Goal: Information Seeking & Learning: Find specific fact

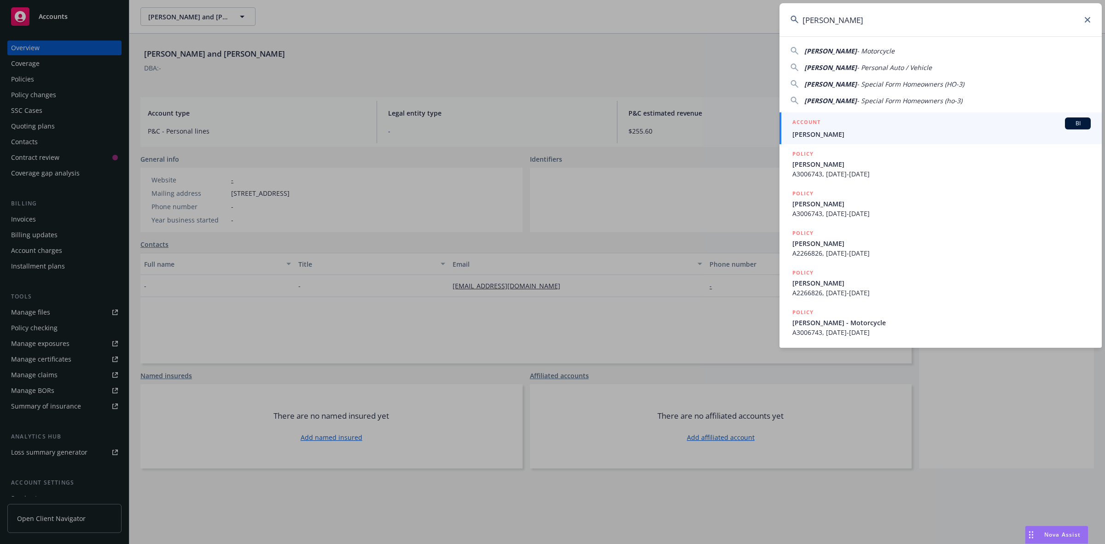
type input "[PERSON_NAME]"
click at [817, 135] on span "[PERSON_NAME]" at bounding box center [941, 134] width 298 height 10
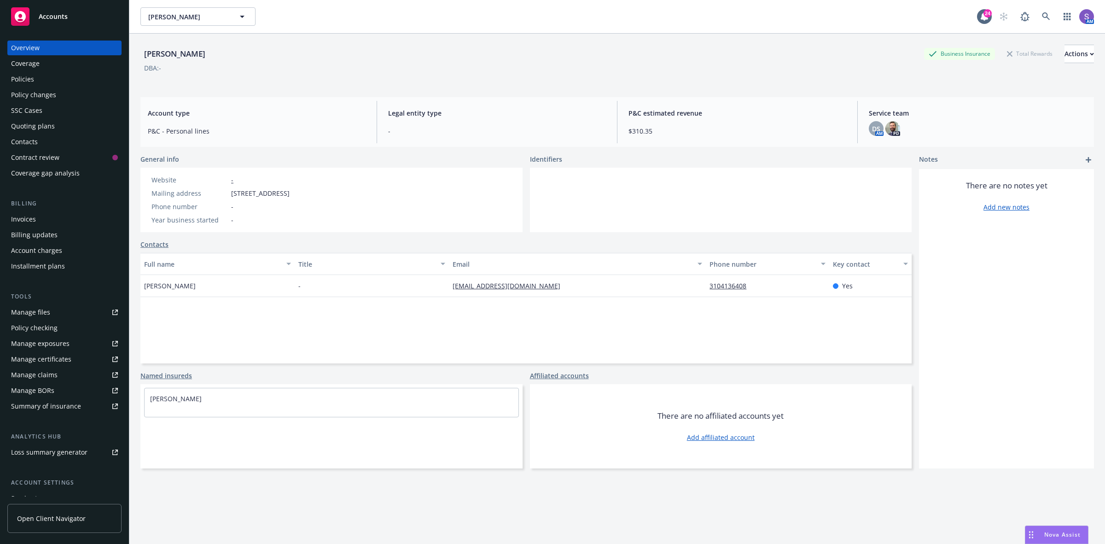
drag, startPoint x: 346, startPoint y: 194, endPoint x: 232, endPoint y: 197, distance: 114.2
click at [232, 197] on div "Mailing address [STREET_ADDRESS]" at bounding box center [220, 193] width 145 height 10
copy span "[STREET_ADDRESS]"
click at [1042, 13] on icon at bounding box center [1046, 16] width 8 height 8
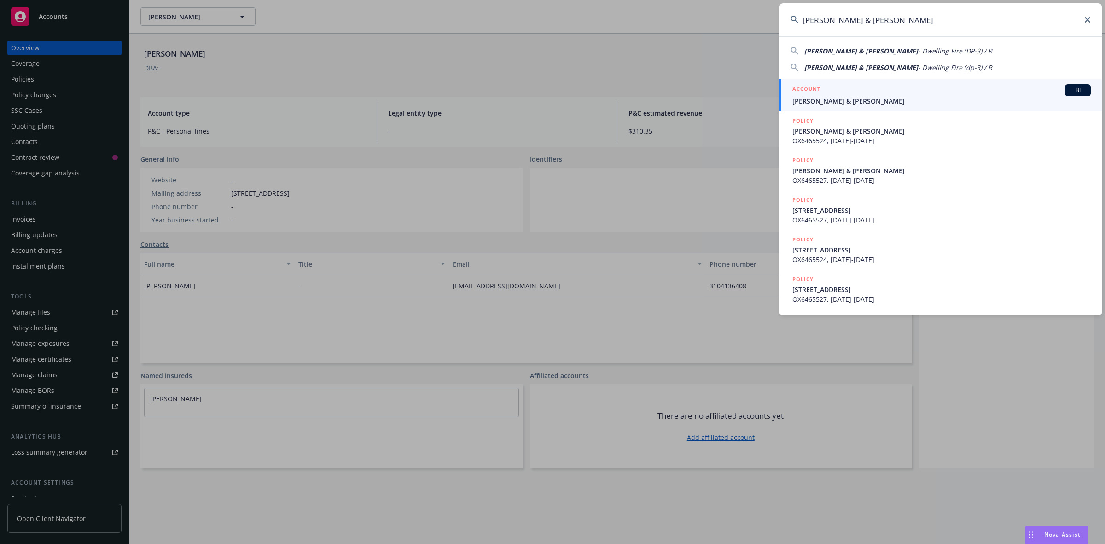
type input "[PERSON_NAME] & [PERSON_NAME]"
click at [858, 97] on span "[PERSON_NAME] & [PERSON_NAME]" at bounding box center [941, 101] width 298 height 10
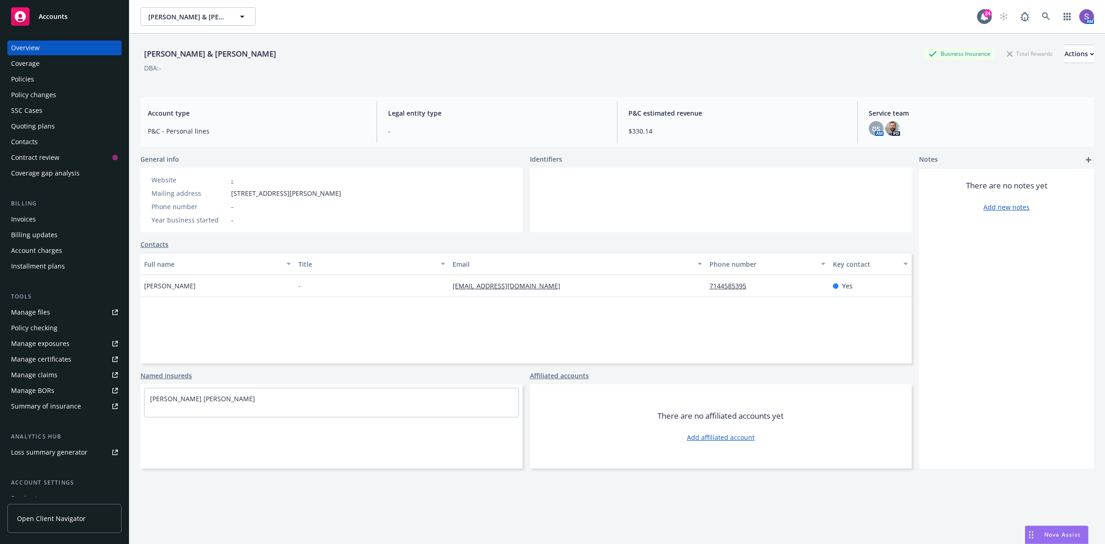
drag, startPoint x: 376, startPoint y: 192, endPoint x: 223, endPoint y: 196, distance: 152.9
click at [223, 195] on div "Website - Mailing address [STREET_ADDRESS][PERSON_NAME] Phone number - Year bus…" at bounding box center [331, 200] width 382 height 64
copy div "[STREET_ADDRESS][PERSON_NAME]"
click at [1042, 17] on icon at bounding box center [1046, 16] width 8 height 8
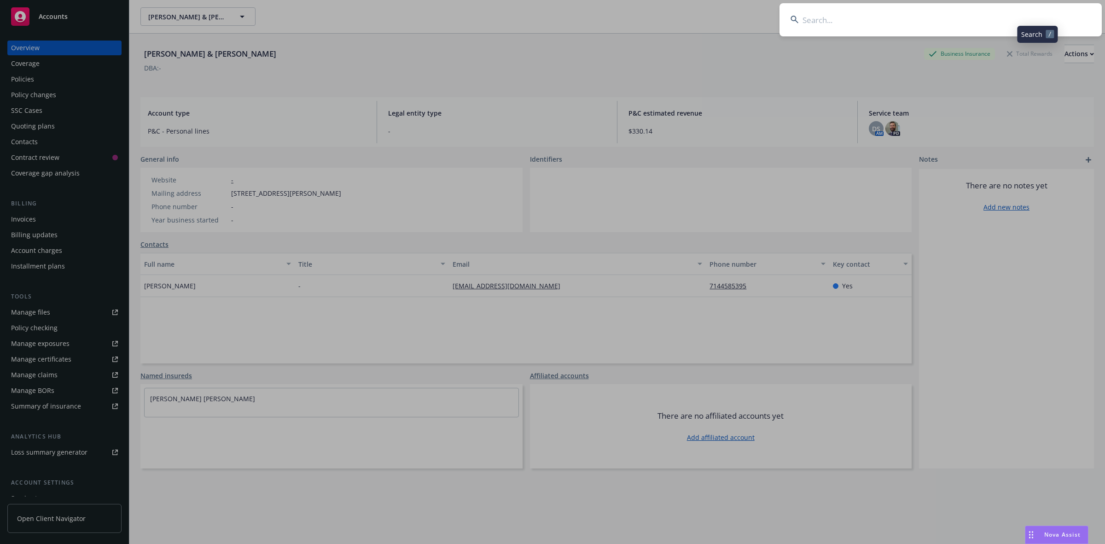
click at [875, 14] on input at bounding box center [940, 19] width 322 height 33
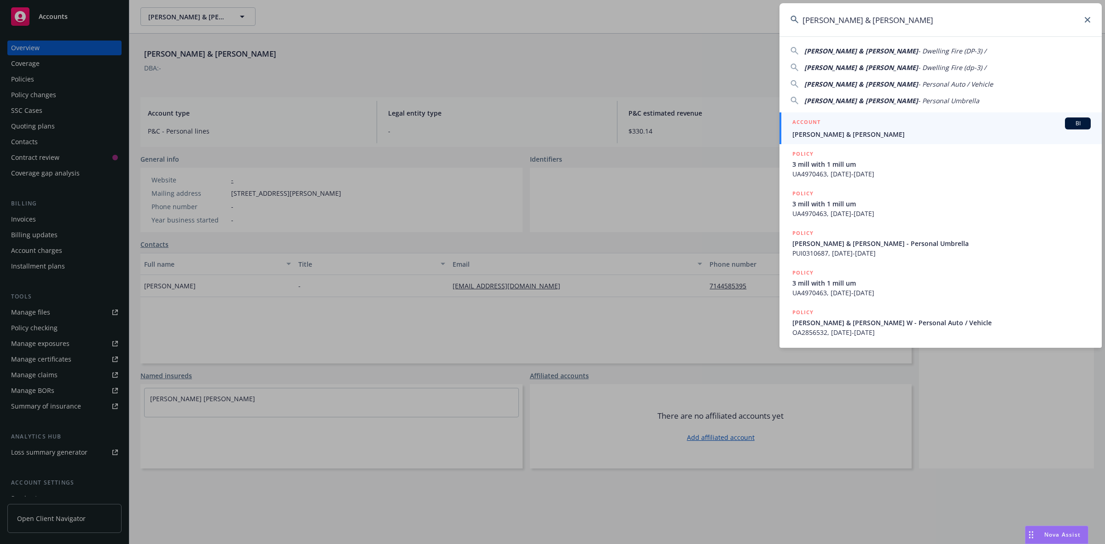
type input "[PERSON_NAME] & [PERSON_NAME]"
click at [825, 131] on span "[PERSON_NAME] & [PERSON_NAME]" at bounding box center [941, 134] width 298 height 10
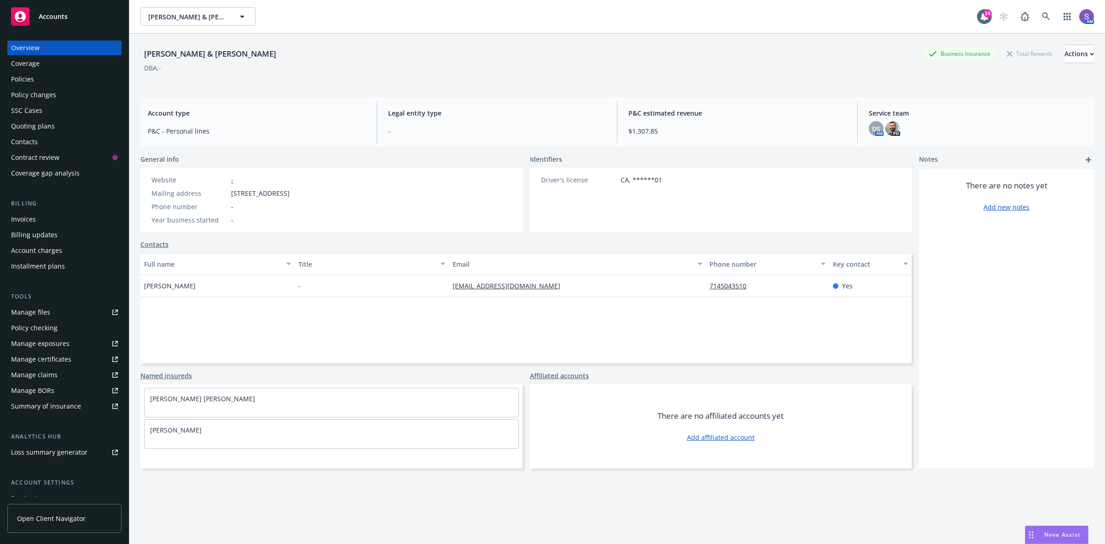
click at [41, 76] on div "Policies" at bounding box center [64, 79] width 107 height 15
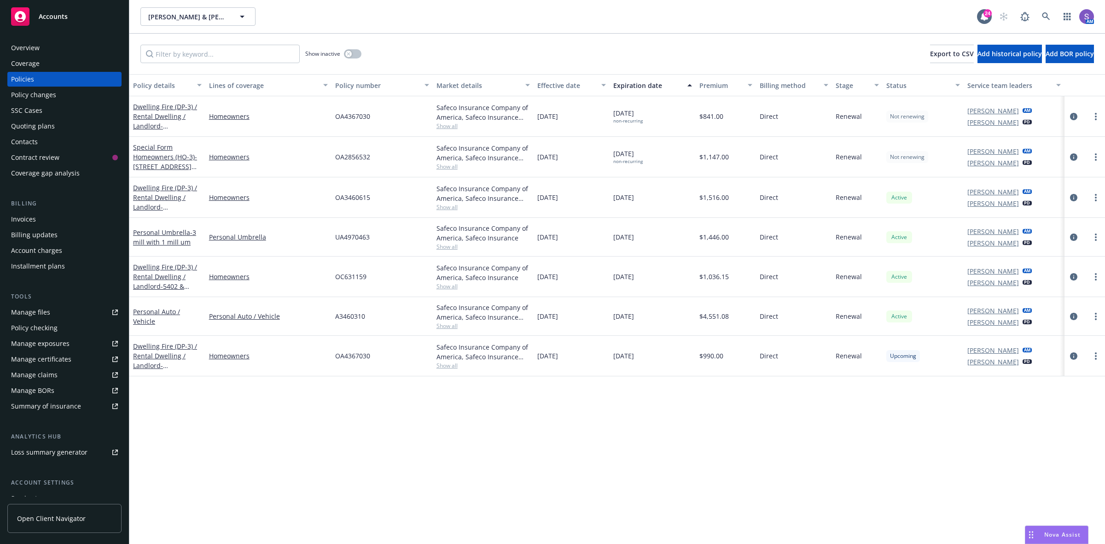
click at [352, 157] on span "OA2856532" at bounding box center [352, 157] width 35 height 10
copy span "OA2856532"
click at [1041, 17] on link at bounding box center [1046, 16] width 18 height 18
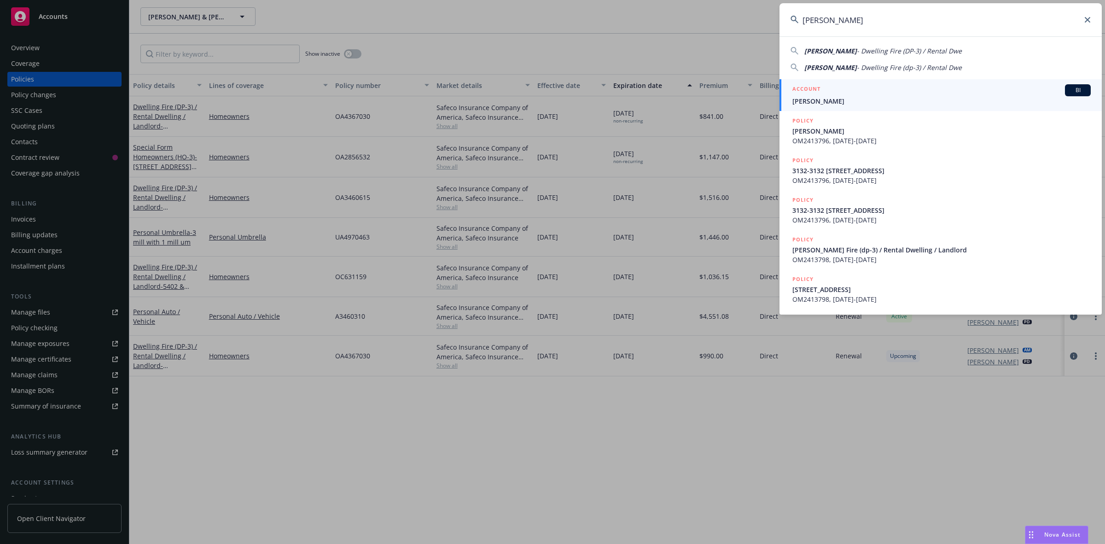
type input "[PERSON_NAME]"
click at [820, 93] on h5 "ACCOUNT" at bounding box center [806, 89] width 28 height 11
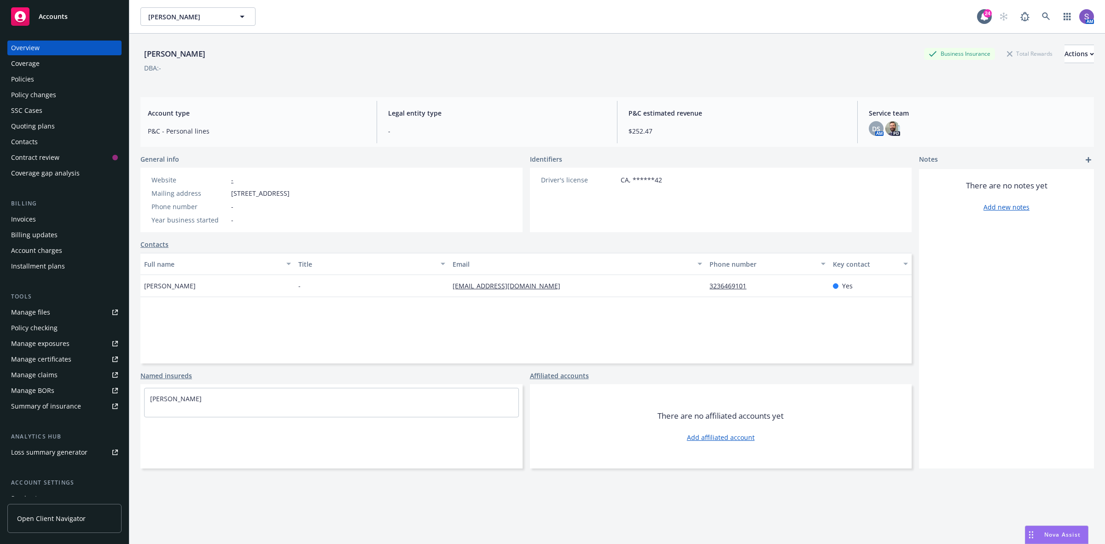
click at [29, 79] on div "Policies" at bounding box center [22, 79] width 23 height 15
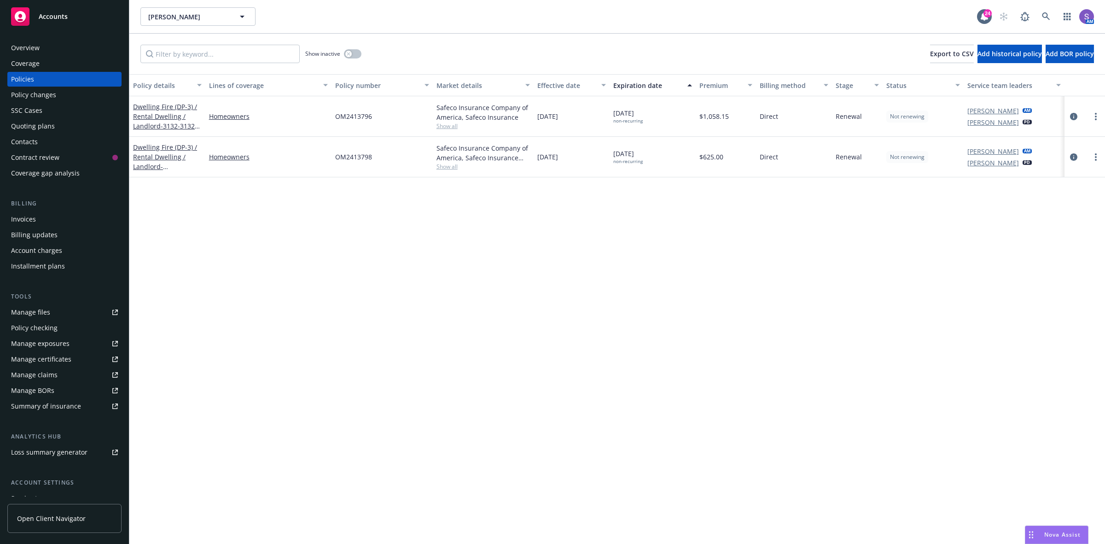
click at [361, 118] on span "OM2413796" at bounding box center [353, 116] width 37 height 10
copy span "OM2413796"
click at [350, 153] on span "OM2413798" at bounding box center [353, 157] width 37 height 10
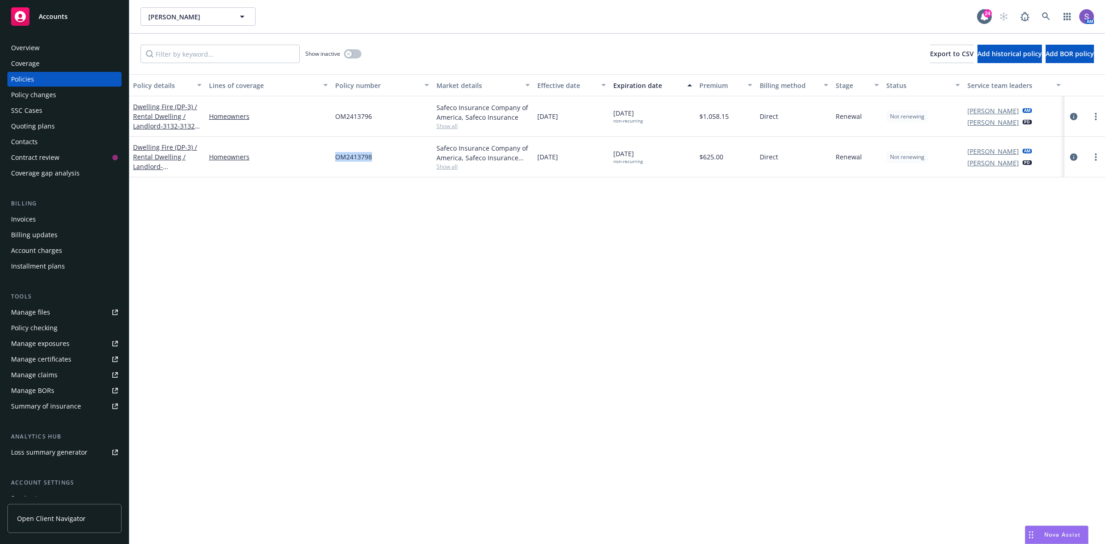
copy span "OM2413798"
click at [1045, 15] on icon at bounding box center [1046, 16] width 8 height 8
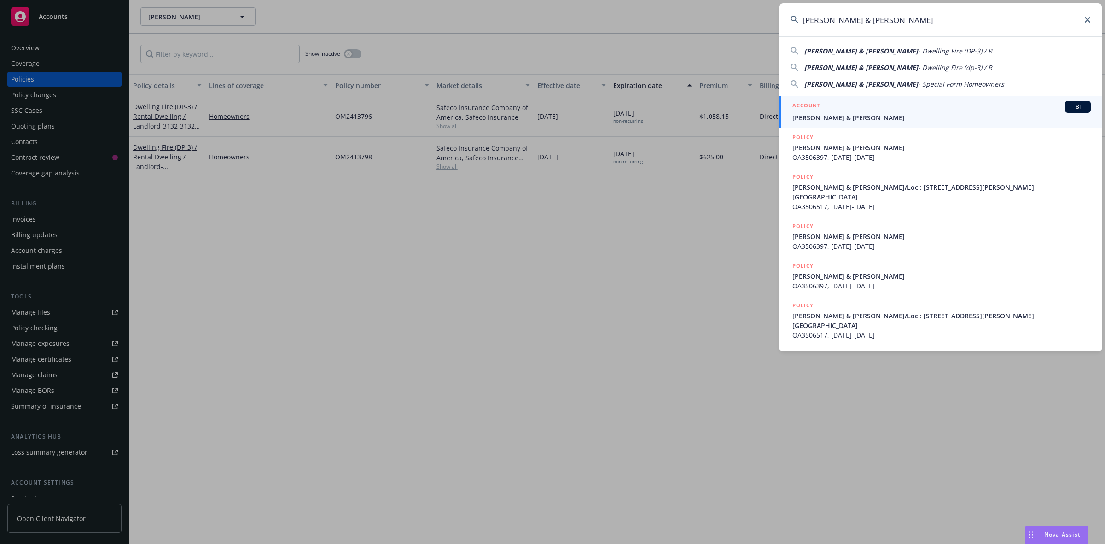
type input "[PERSON_NAME] & [PERSON_NAME]"
click at [823, 120] on span "[PERSON_NAME] & [PERSON_NAME]" at bounding box center [941, 118] width 298 height 10
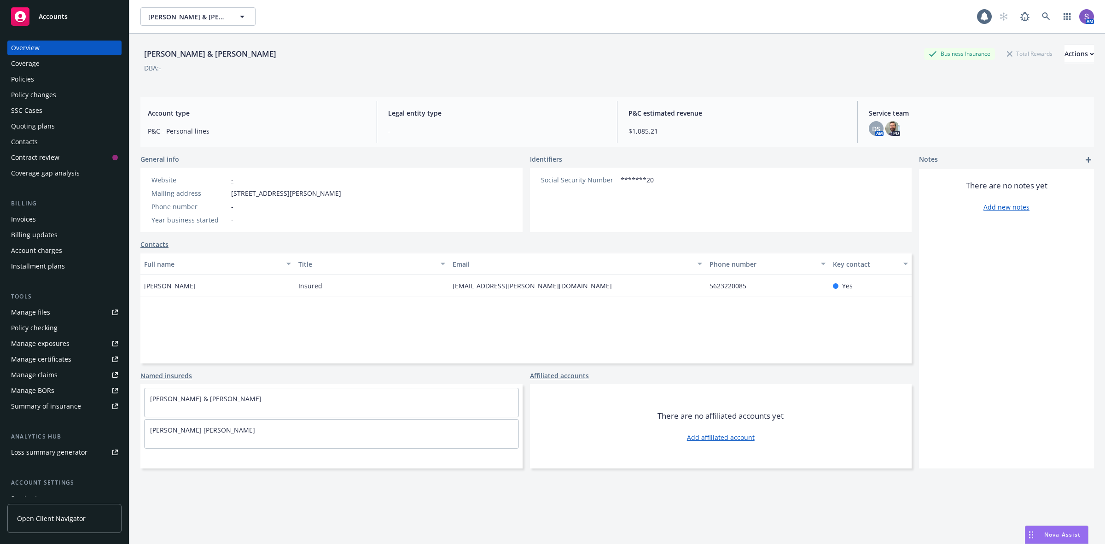
click at [31, 77] on div "Policies" at bounding box center [22, 79] width 23 height 15
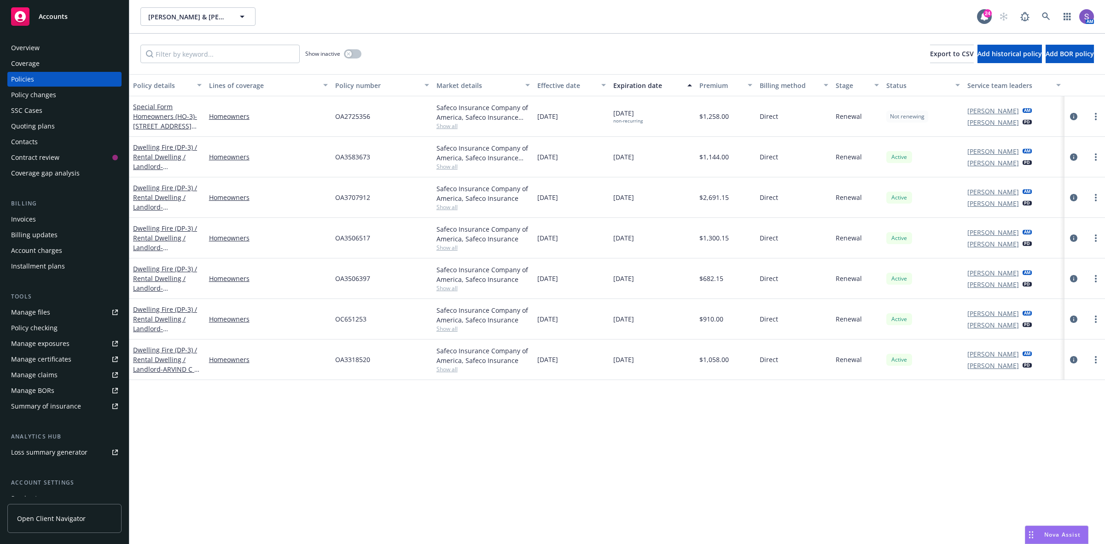
click at [356, 116] on span "OA2725356" at bounding box center [352, 116] width 35 height 10
copy span "OA2725356"
click at [1045, 17] on icon at bounding box center [1046, 16] width 8 height 8
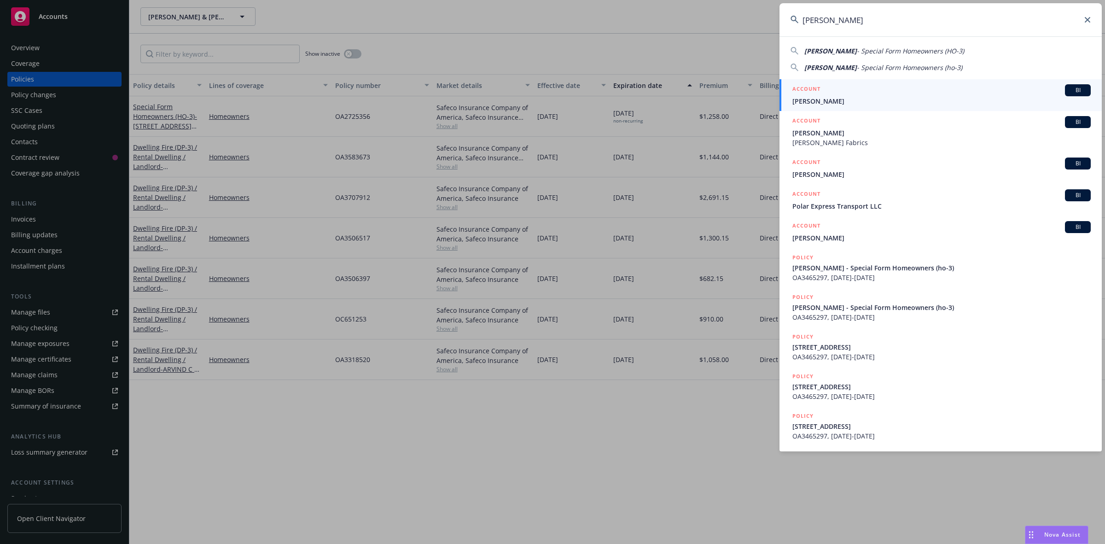
type input "[PERSON_NAME]"
click at [841, 100] on span "[PERSON_NAME]" at bounding box center [941, 101] width 298 height 10
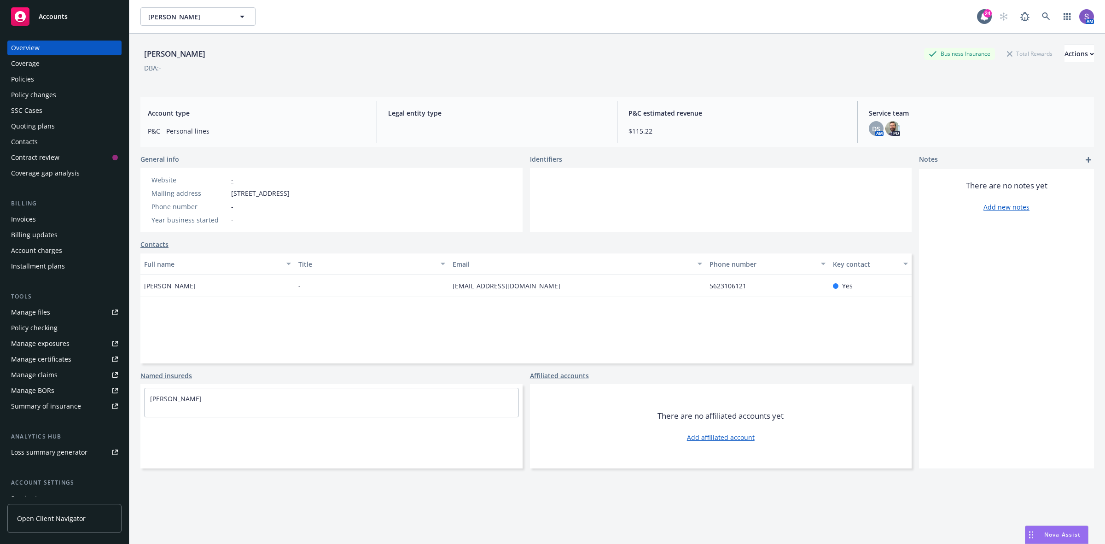
click at [28, 76] on div "Policies" at bounding box center [22, 79] width 23 height 15
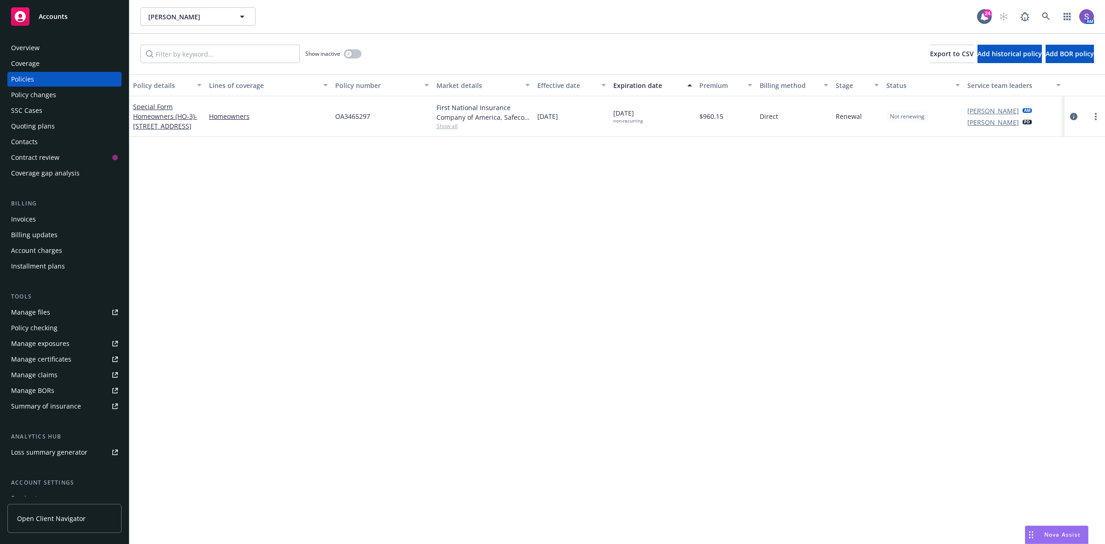
click at [351, 116] on span "OA3465297" at bounding box center [352, 116] width 35 height 10
copy span "OA3465297"
click at [1044, 17] on icon at bounding box center [1046, 16] width 8 height 8
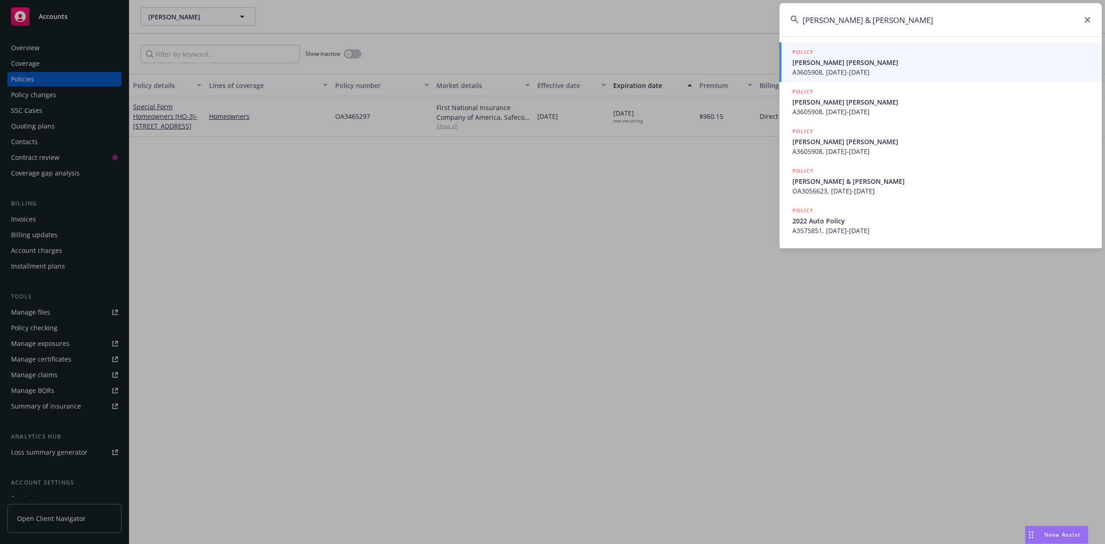
type input "[PERSON_NAME] & [PERSON_NAME]"
click at [852, 64] on span "[PERSON_NAME] [PERSON_NAME]" at bounding box center [941, 63] width 298 height 10
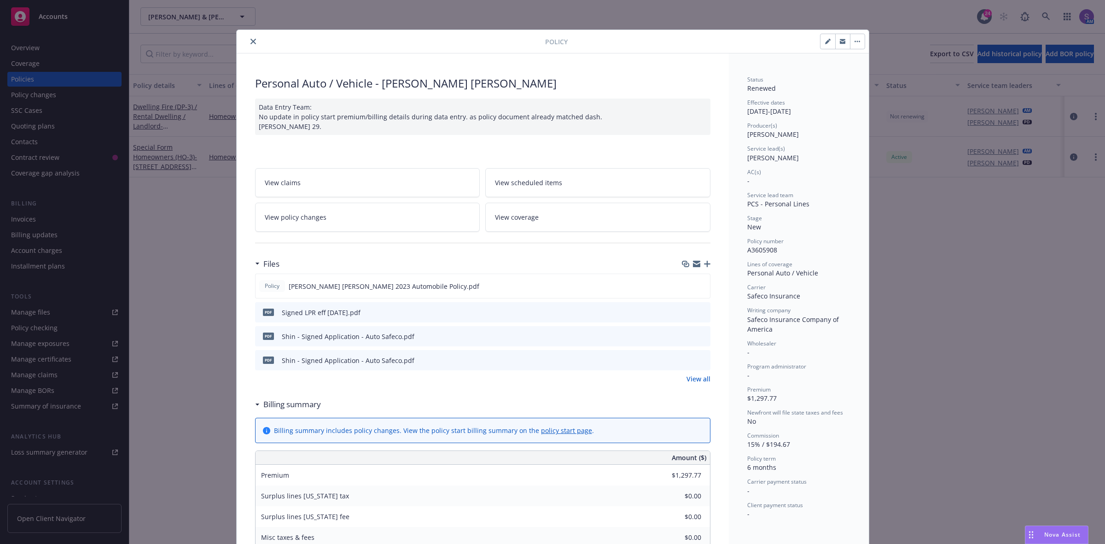
click at [250, 41] on icon "close" at bounding box center [253, 42] width 6 height 6
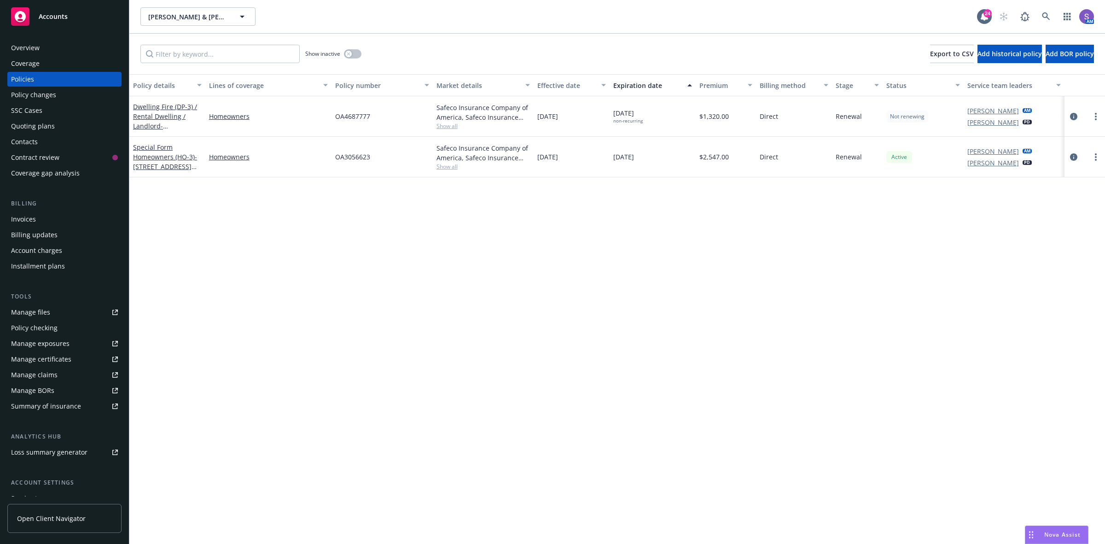
click at [23, 54] on div "Overview" at bounding box center [25, 48] width 29 height 15
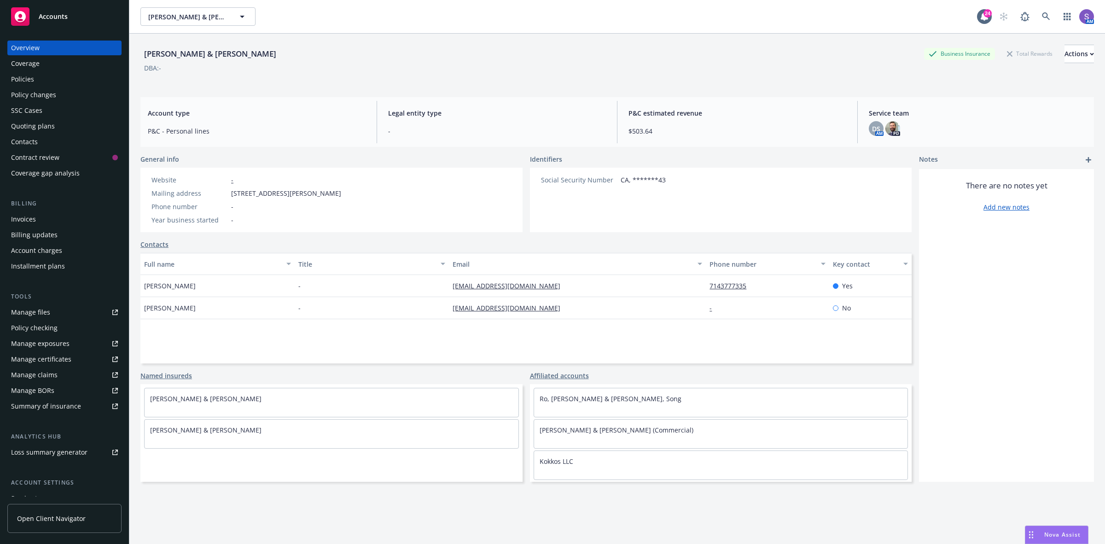
drag, startPoint x: 388, startPoint y: 192, endPoint x: 237, endPoint y: 192, distance: 150.5
click at [229, 192] on div "Mailing address [STREET_ADDRESS][PERSON_NAME]" at bounding box center [246, 193] width 197 height 10
copy div "[STREET_ADDRESS][PERSON_NAME]"
click at [1042, 16] on icon at bounding box center [1046, 16] width 8 height 8
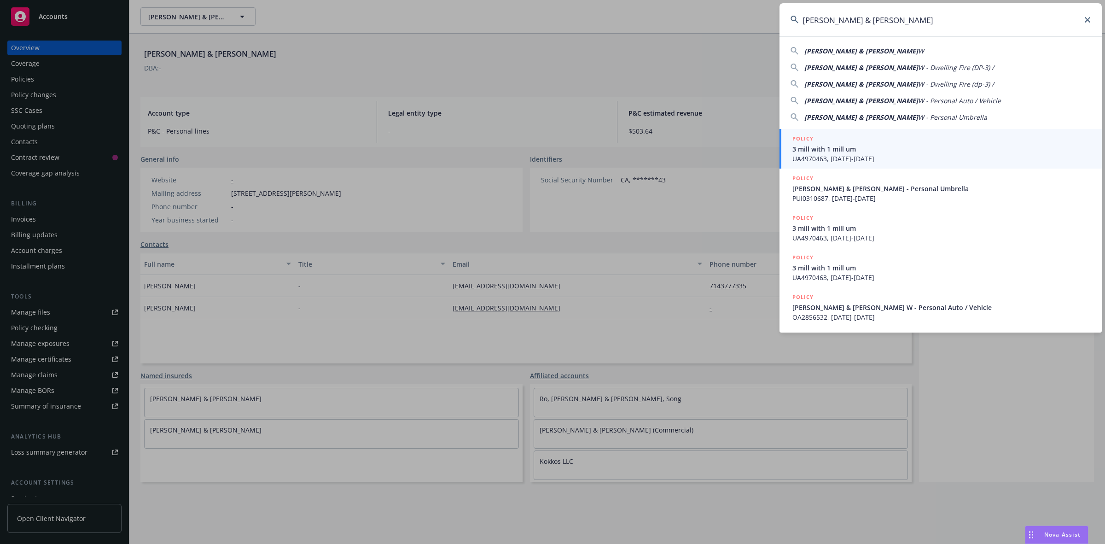
type input "[PERSON_NAME] & [PERSON_NAME]"
click at [845, 139] on div "POLICY" at bounding box center [941, 139] width 298 height 10
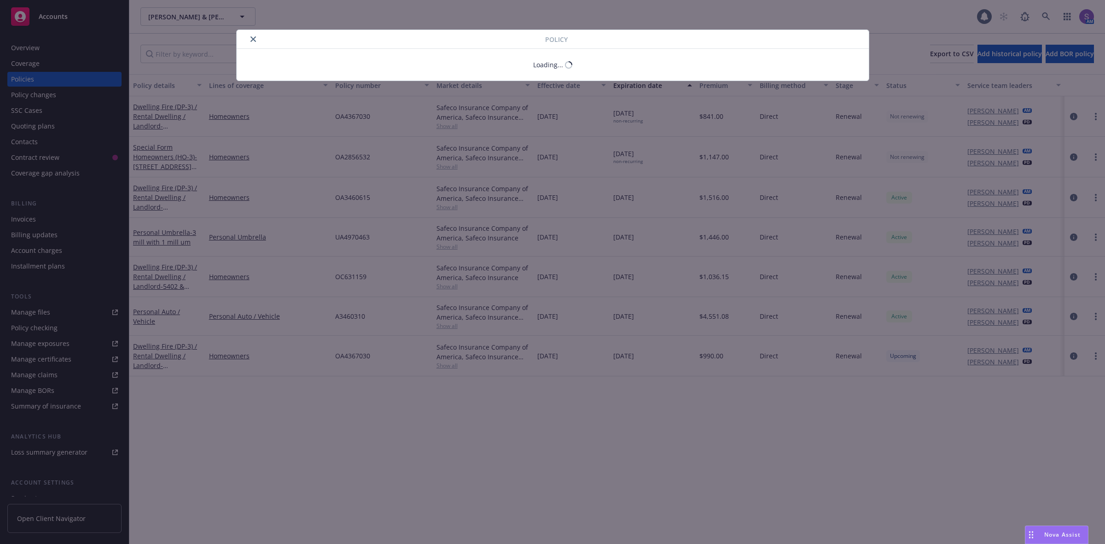
click at [37, 46] on div "Policy Loading..." at bounding box center [552, 272] width 1105 height 544
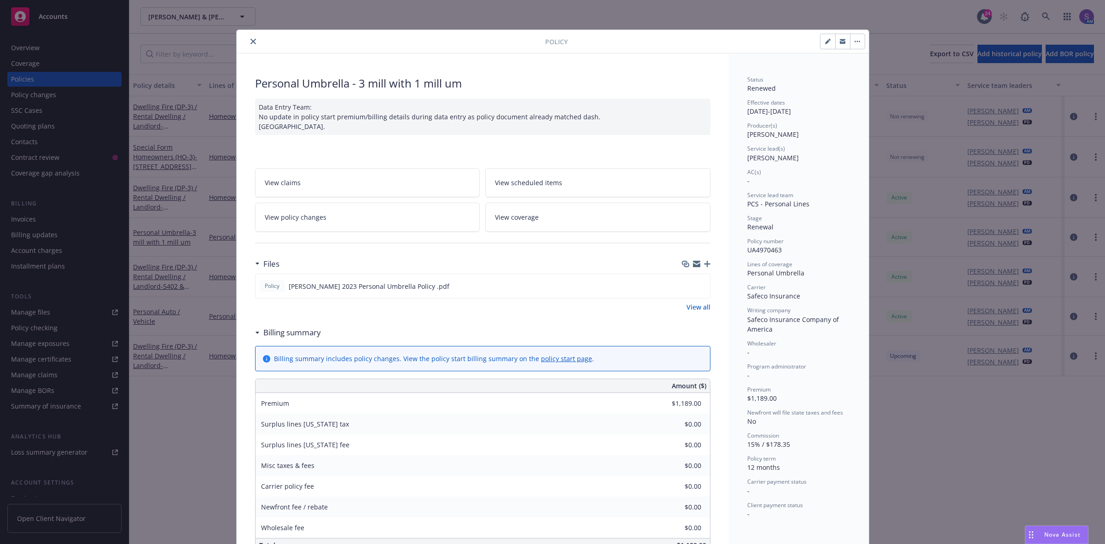
click at [253, 39] on button "close" at bounding box center [253, 41] width 11 height 11
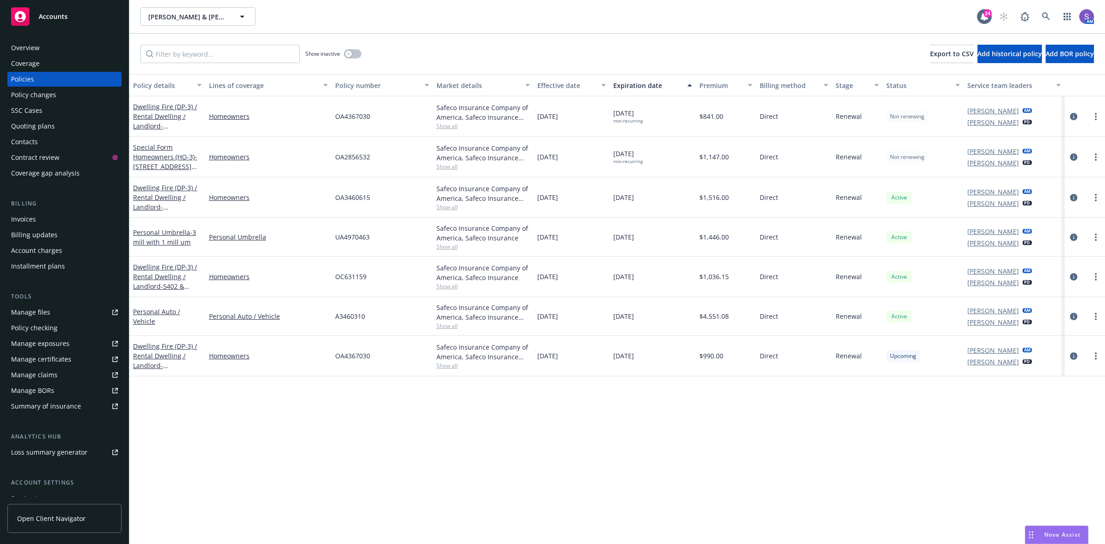
click at [50, 40] on div "Overview Coverage Policies Policy changes SSC Cases Quoting plans Contacts Cont…" at bounding box center [64, 286] width 129 height 514
click at [22, 51] on div "Overview" at bounding box center [25, 48] width 29 height 15
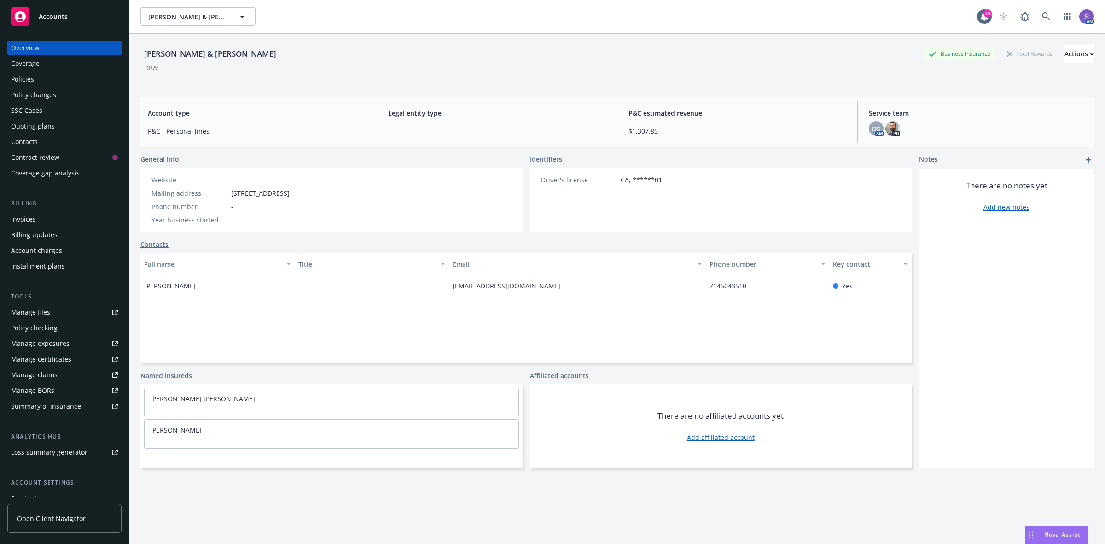
drag, startPoint x: 358, startPoint y: 196, endPoint x: 213, endPoint y: 196, distance: 144.5
click at [213, 196] on div "Website - Mailing address [STREET_ADDRESS] Phone number - Year business started…" at bounding box center [331, 200] width 382 height 64
copy div "[STREET_ADDRESS]"
click at [20, 78] on div "Policies" at bounding box center [22, 79] width 23 height 15
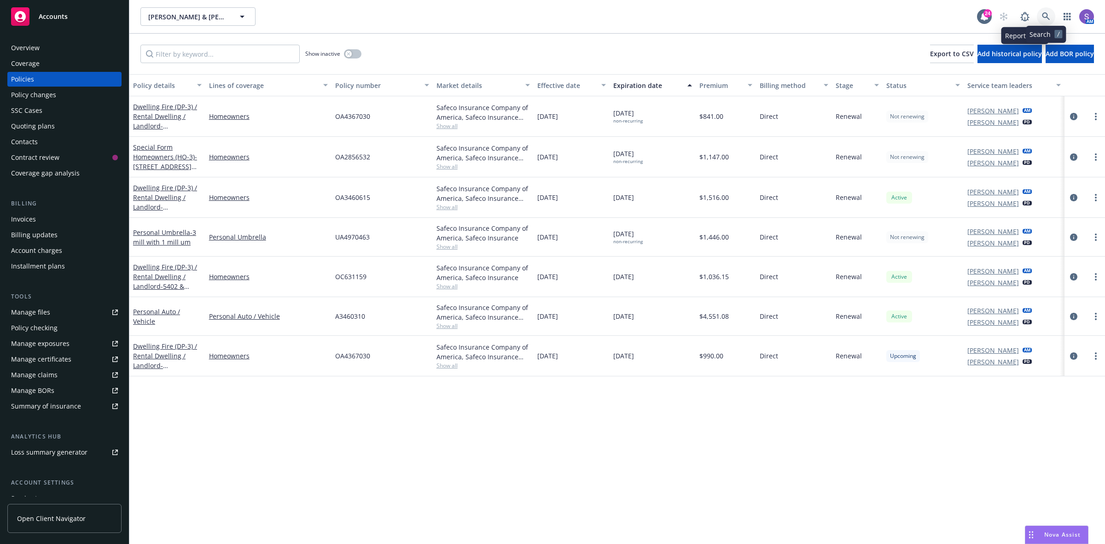
click at [1040, 15] on link at bounding box center [1046, 16] width 18 height 18
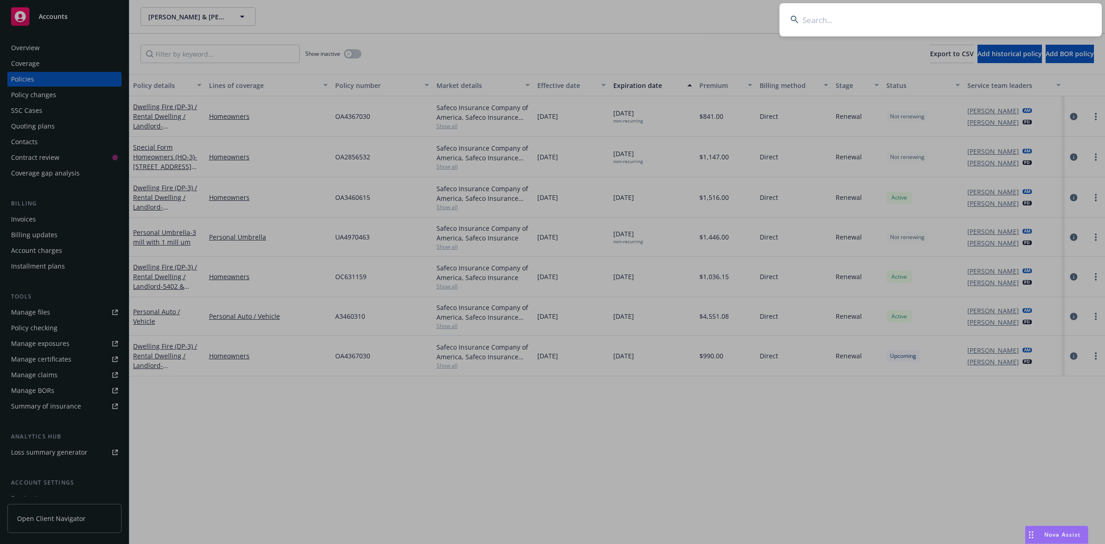
click at [886, 9] on input at bounding box center [940, 19] width 322 height 33
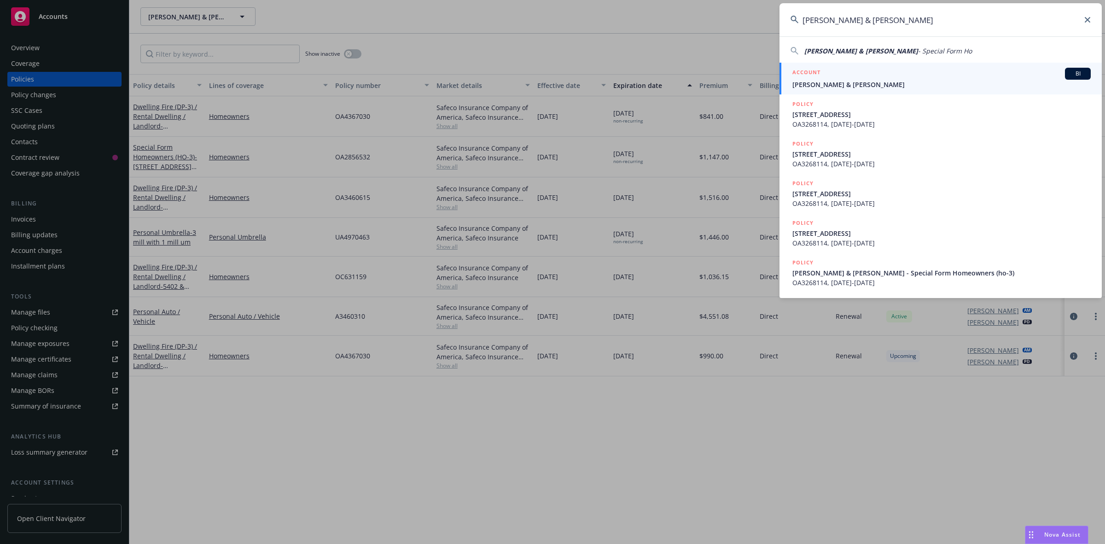
type input "[PERSON_NAME] & [PERSON_NAME]"
click at [834, 80] on span "[PERSON_NAME] & [PERSON_NAME]" at bounding box center [941, 85] width 298 height 10
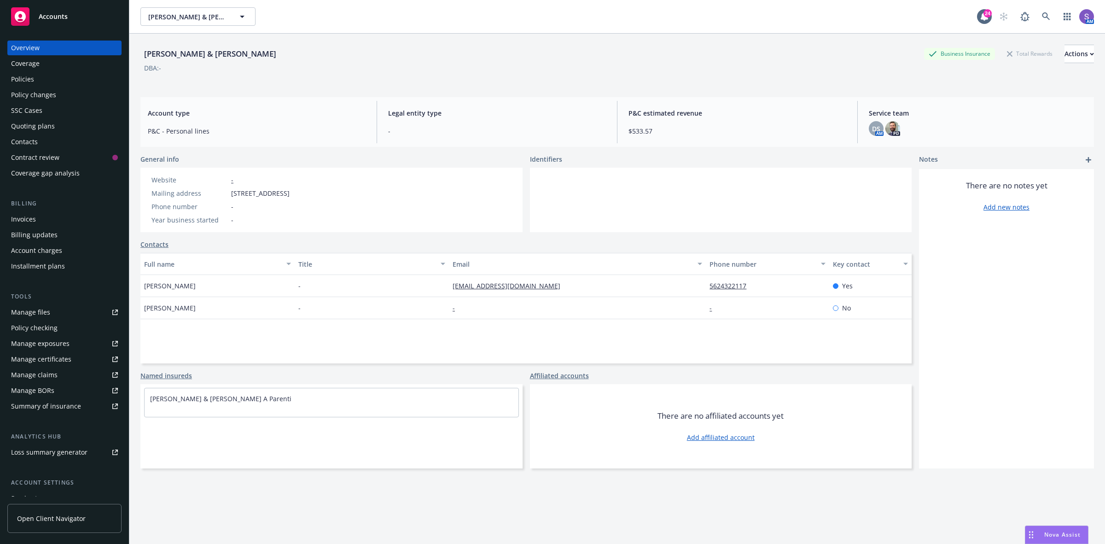
click at [27, 81] on div "Policies" at bounding box center [22, 79] width 23 height 15
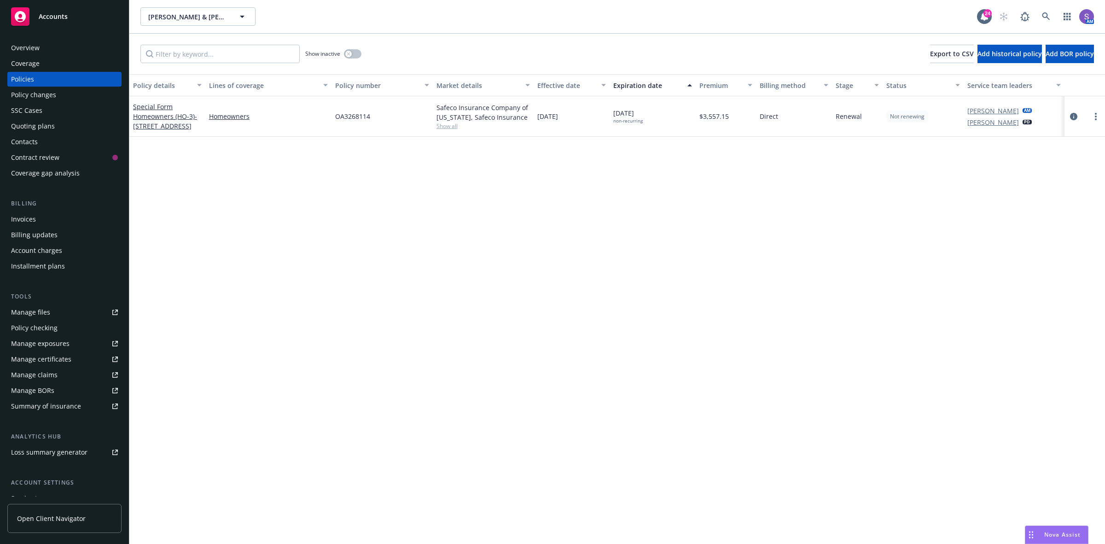
click at [351, 118] on span "OA3268114" at bounding box center [352, 116] width 35 height 10
copy span "OA3268114"
click at [1042, 13] on icon at bounding box center [1046, 16] width 8 height 8
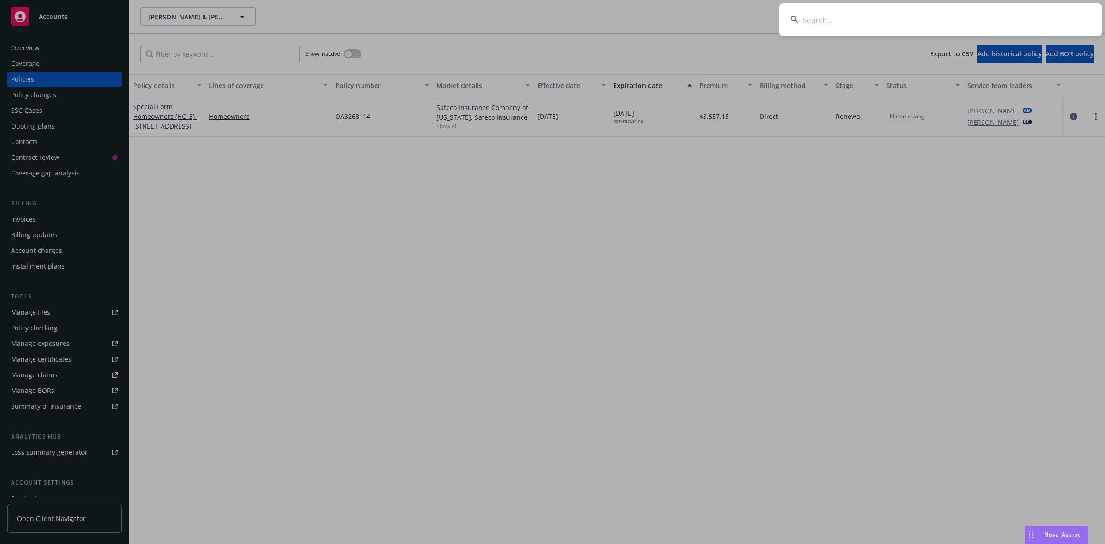
click at [938, 12] on input at bounding box center [940, 19] width 322 height 33
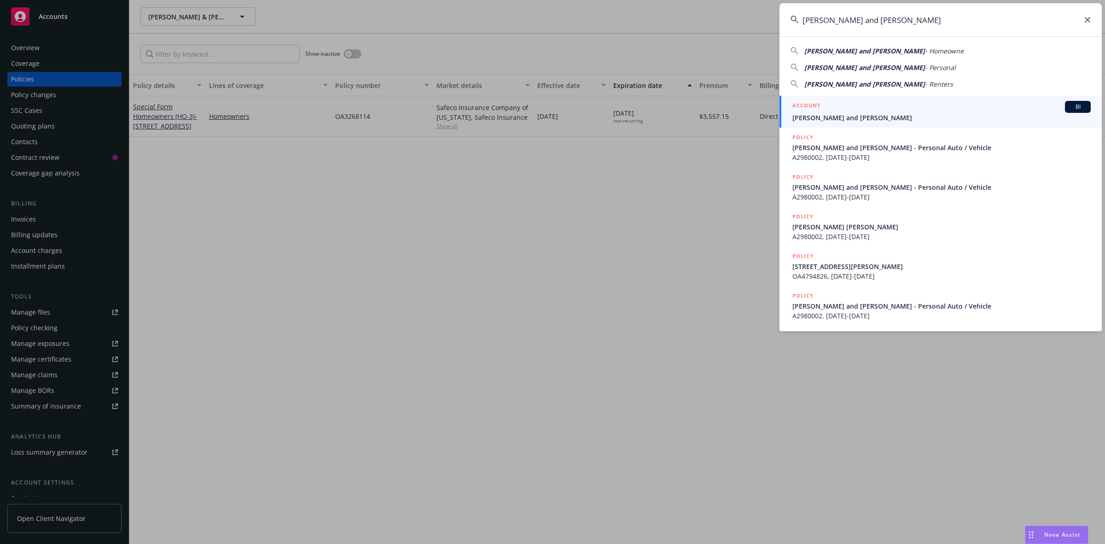
type input "[PERSON_NAME] and [PERSON_NAME]"
click at [835, 111] on div "ACCOUNT BI" at bounding box center [941, 107] width 298 height 12
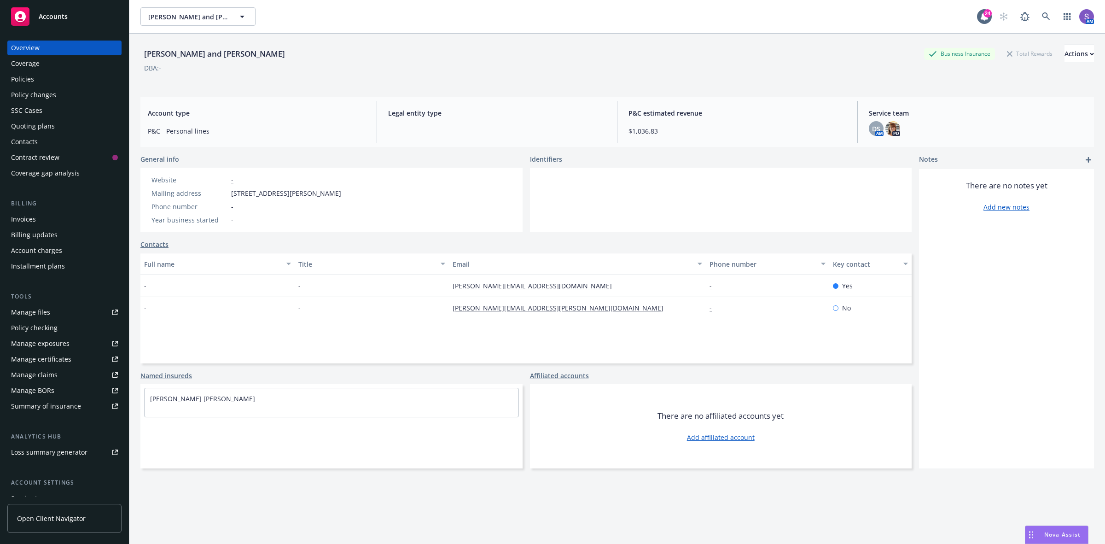
click at [27, 75] on div "Policies" at bounding box center [22, 79] width 23 height 15
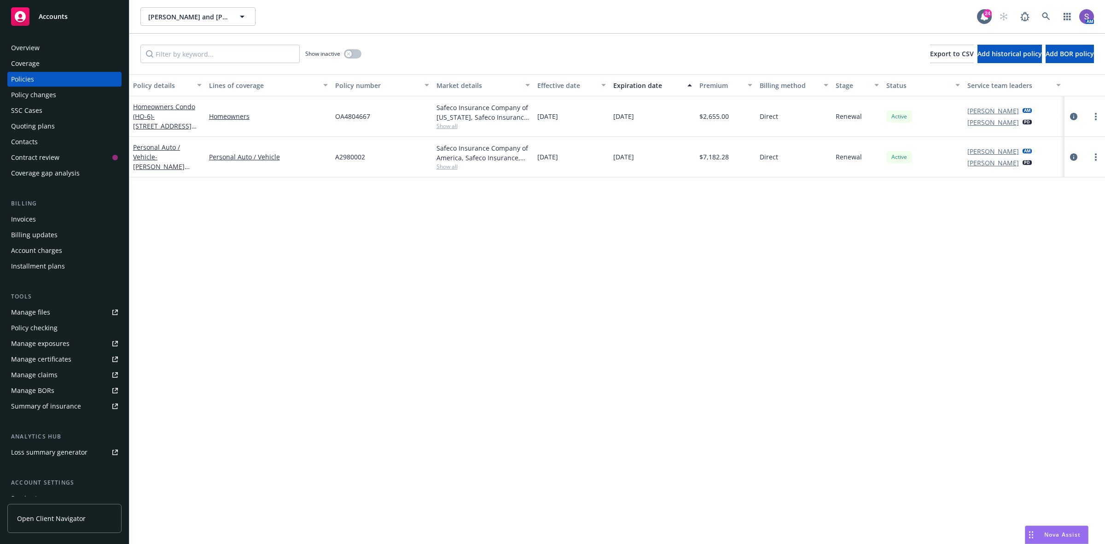
click at [351, 118] on span "OA4804667" at bounding box center [352, 116] width 35 height 10
click at [367, 129] on div "OA4804667" at bounding box center [381, 116] width 101 height 41
drag, startPoint x: 383, startPoint y: 122, endPoint x: 336, endPoint y: 118, distance: 47.1
click at [336, 118] on div "OA4804667" at bounding box center [381, 116] width 101 height 41
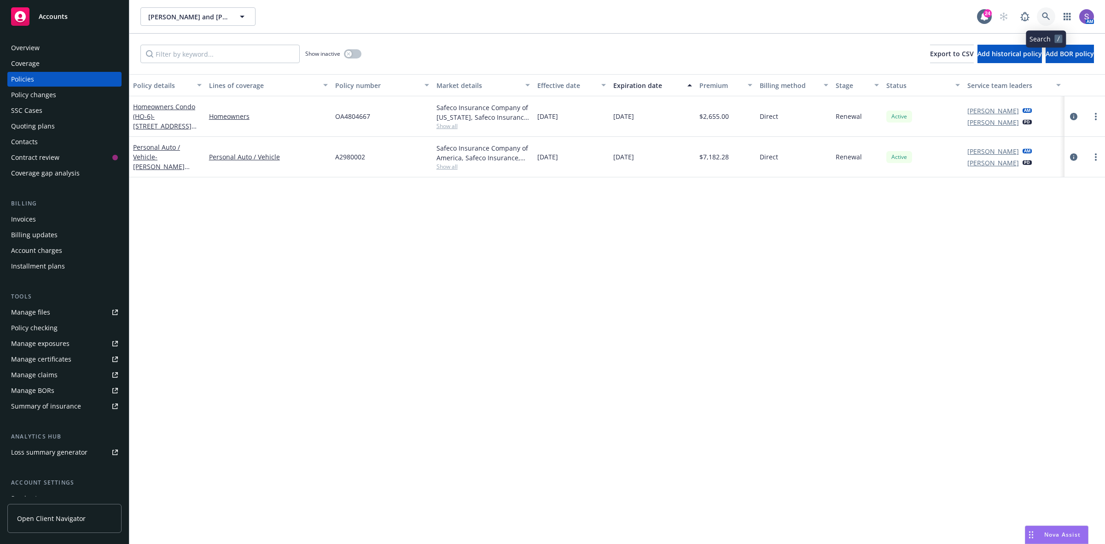
click at [1048, 16] on icon at bounding box center [1046, 16] width 8 height 8
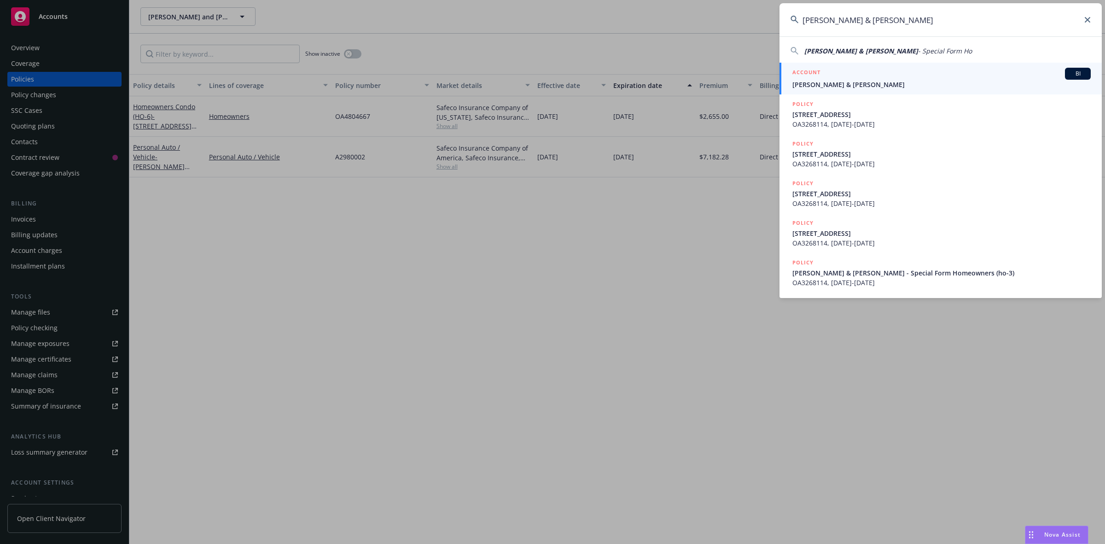
type input "[PERSON_NAME] & [PERSON_NAME]"
click at [851, 83] on span "[PERSON_NAME] & [PERSON_NAME]" at bounding box center [941, 85] width 298 height 10
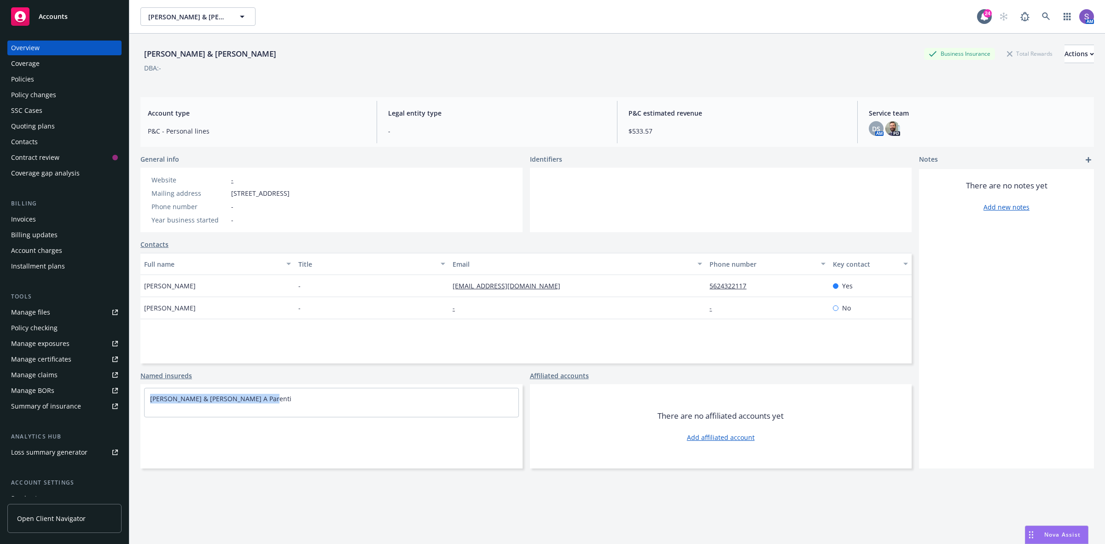
drag, startPoint x: 272, startPoint y: 400, endPoint x: 142, endPoint y: 400, distance: 130.7
click at [142, 400] on div "[PERSON_NAME] & [PERSON_NAME] A Parenti" at bounding box center [331, 402] width 382 height 37
drag, startPoint x: 315, startPoint y: 196, endPoint x: 228, endPoint y: 196, distance: 87.5
click at [228, 196] on div "Website - Mailing address [STREET_ADDRESS] Phone number - Year business started…" at bounding box center [331, 200] width 382 height 64
click at [19, 78] on div "Policies" at bounding box center [22, 79] width 23 height 15
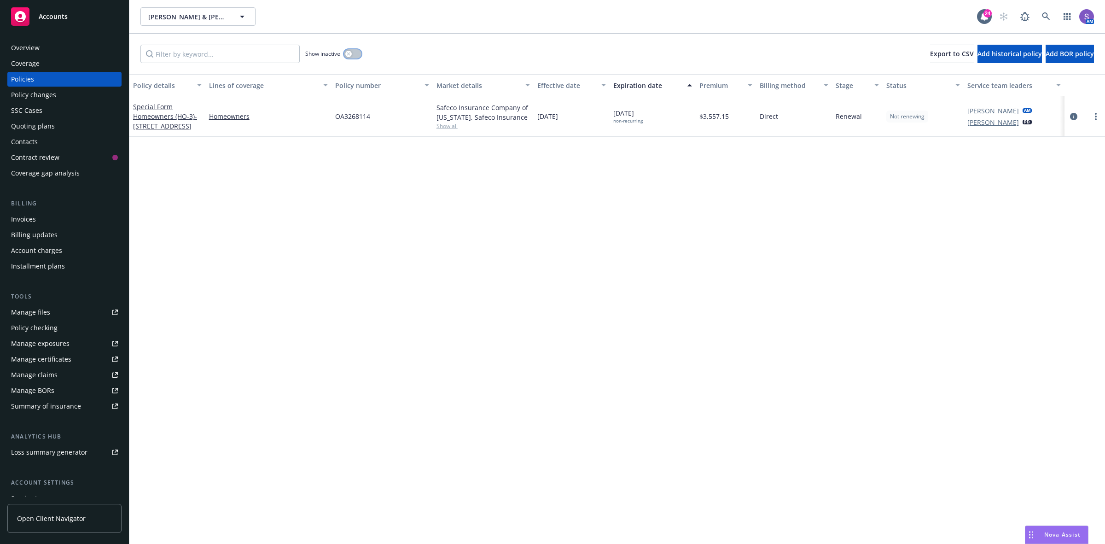
click at [354, 53] on button "button" at bounding box center [352, 53] width 17 height 9
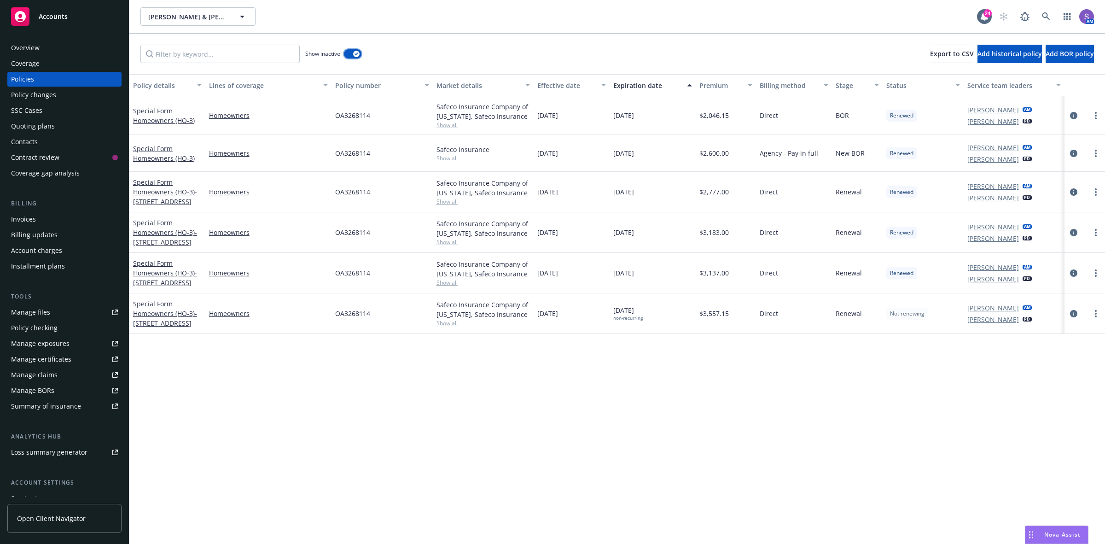
click at [351, 52] on button "button" at bounding box center [352, 53] width 17 height 9
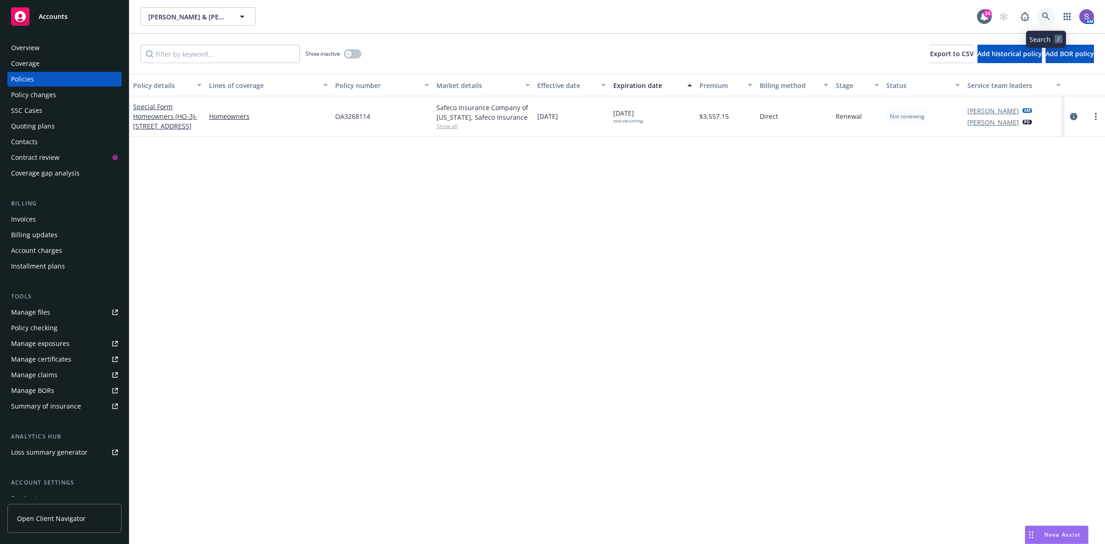
click at [1043, 14] on icon at bounding box center [1046, 16] width 8 height 8
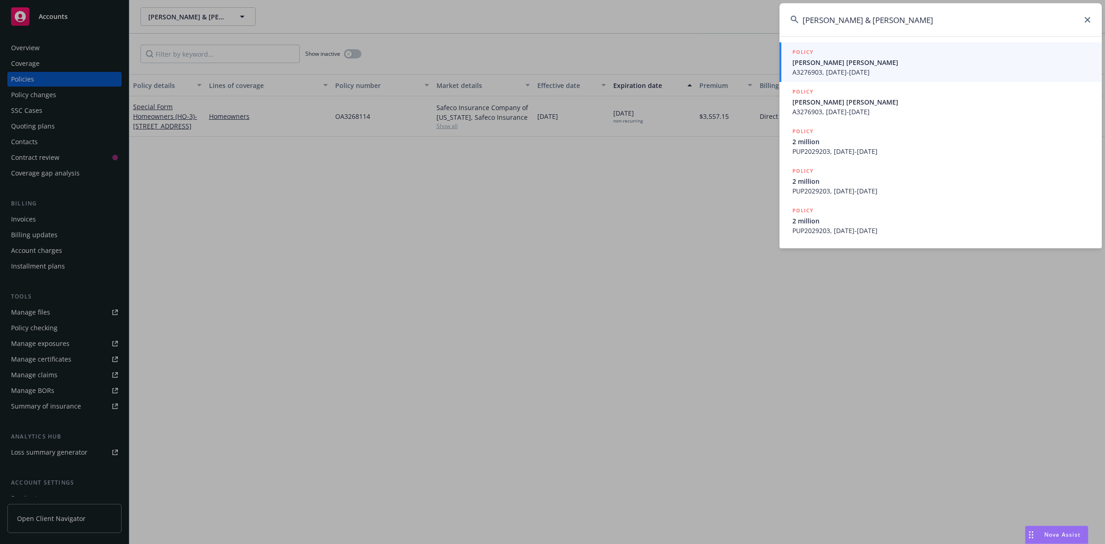
type input "[PERSON_NAME] & [PERSON_NAME]"
click at [859, 62] on span "[PERSON_NAME] [PERSON_NAME]" at bounding box center [941, 63] width 298 height 10
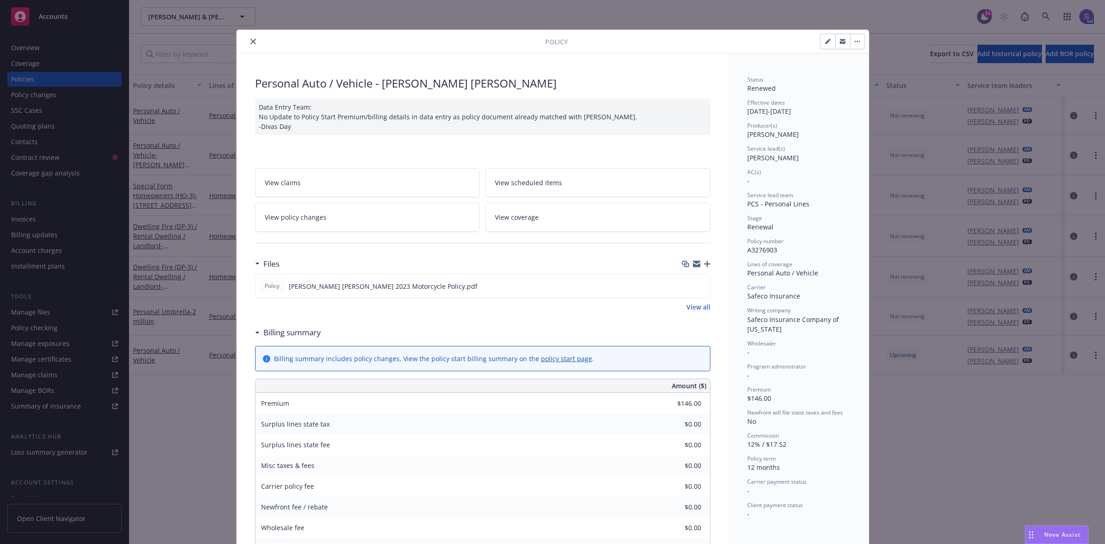
click at [35, 82] on div "Policy Personal Auto / Vehicle - [PERSON_NAME] [PERSON_NAME] Data Entry Team: N…" at bounding box center [552, 272] width 1105 height 544
click at [250, 42] on icon "close" at bounding box center [253, 42] width 6 height 6
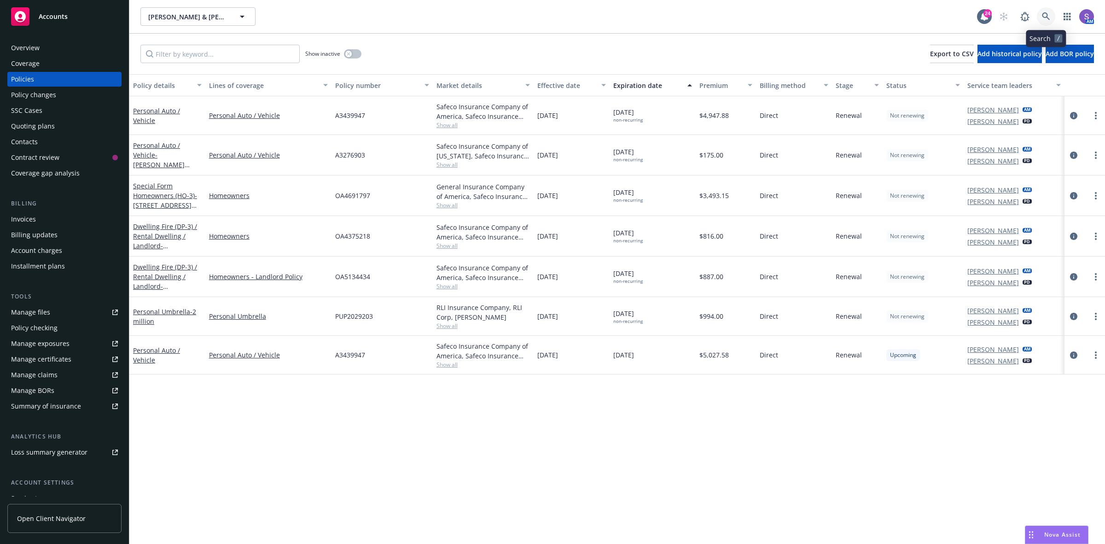
click at [1048, 18] on icon at bounding box center [1046, 16] width 8 height 8
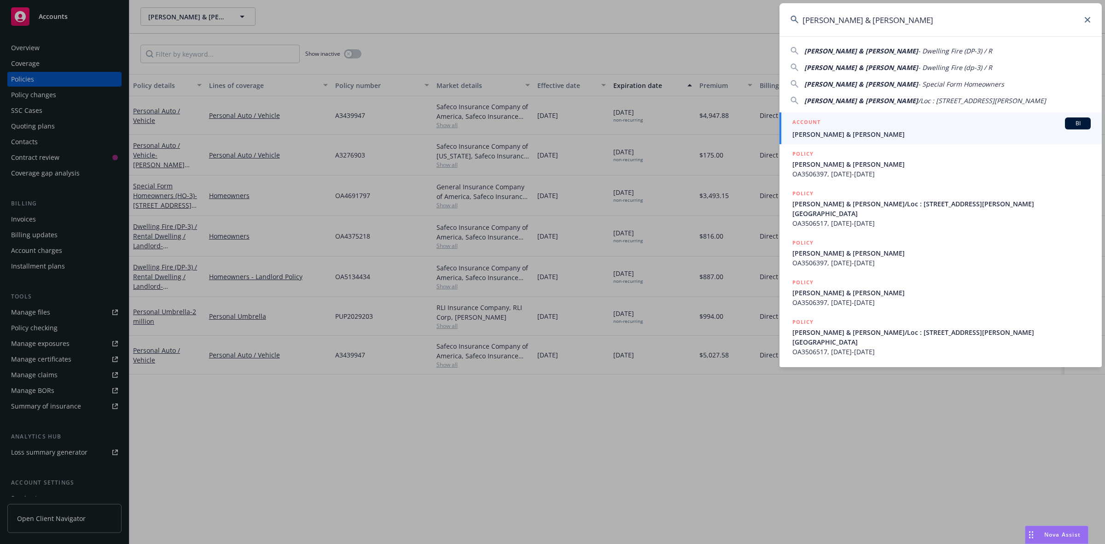
type input "[PERSON_NAME] & [PERSON_NAME]"
click at [818, 132] on span "[PERSON_NAME] & [PERSON_NAME]" at bounding box center [941, 134] width 298 height 10
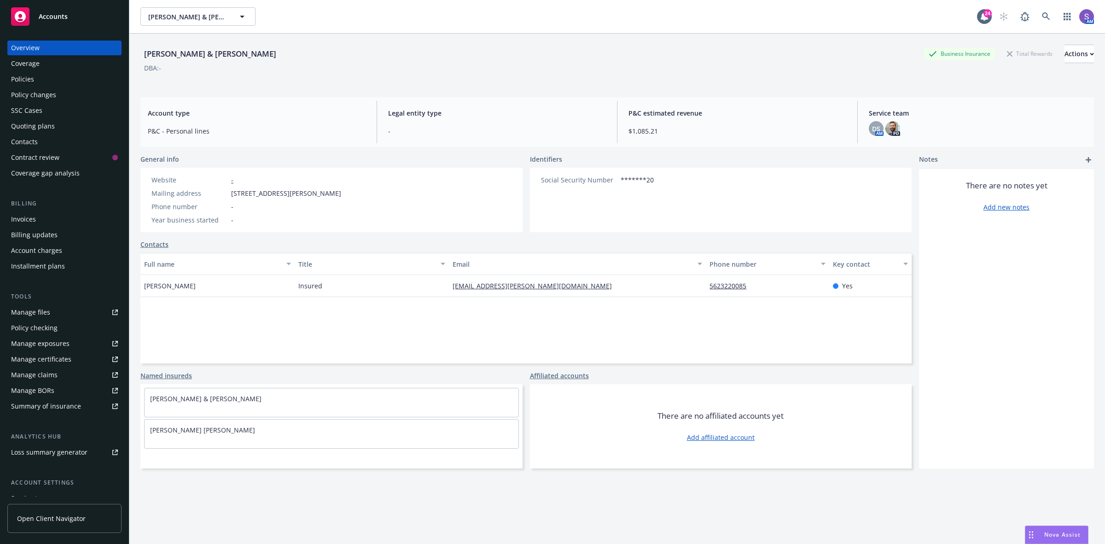
drag, startPoint x: 354, startPoint y: 193, endPoint x: 231, endPoint y: 195, distance: 122.4
click at [231, 195] on div "Website - Mailing address [STREET_ADDRESS][PERSON_NAME] Phone number - Year bus…" at bounding box center [331, 200] width 382 height 64
click at [1042, 14] on icon at bounding box center [1046, 16] width 8 height 8
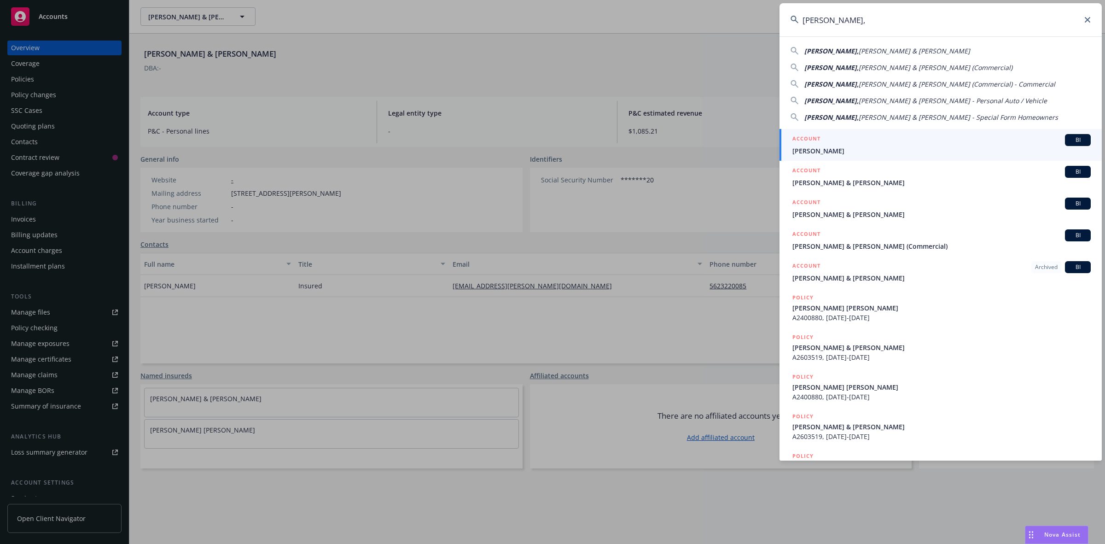
type input "[PERSON_NAME],"
click at [833, 144] on div "ACCOUNT BI" at bounding box center [941, 140] width 298 height 12
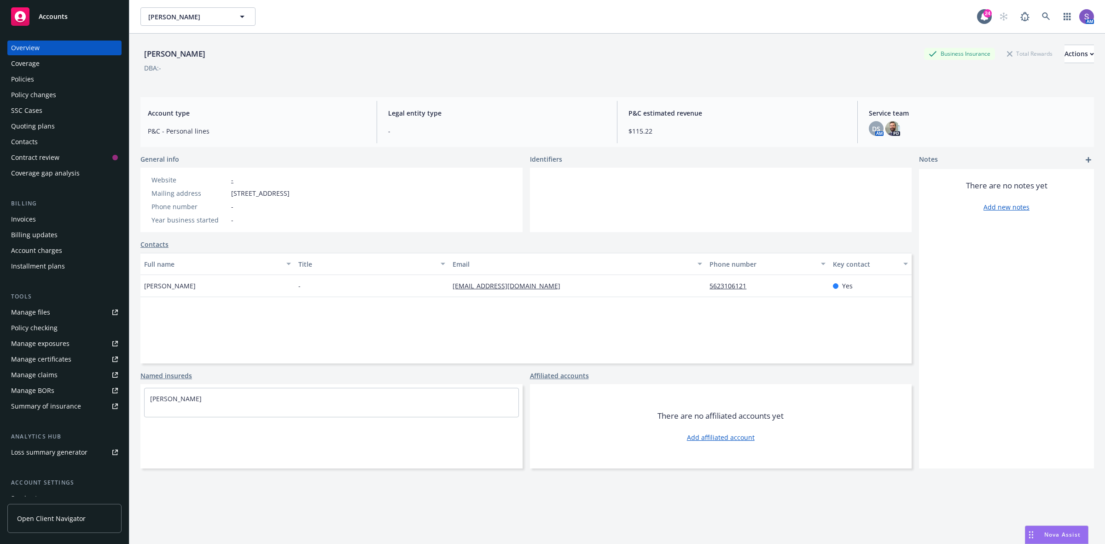
drag, startPoint x: 379, startPoint y: 196, endPoint x: 264, endPoint y: 209, distance: 115.7
click at [223, 199] on div "Website - Mailing address [STREET_ADDRESS] Phone number - Year business started…" at bounding box center [331, 200] width 382 height 64
